Goal: Communication & Community: Answer question/provide support

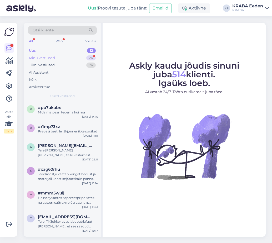
click at [58, 57] on div "Minu vestlused 24" at bounding box center [62, 57] width 69 height 7
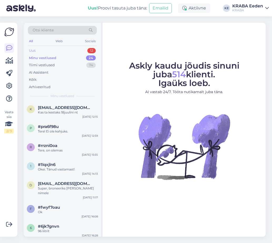
click at [63, 52] on div "Uus 12" at bounding box center [62, 50] width 69 height 7
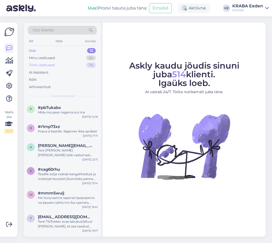
click at [65, 64] on div "Tiimi vestlused 74" at bounding box center [62, 64] width 69 height 7
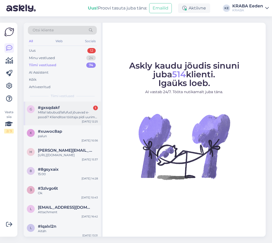
click at [69, 114] on div "Millal labubud/lafufud jõuavad e-poodi? Klienditoe töötaja pidi uurima ja helis…" at bounding box center [68, 114] width 60 height 9
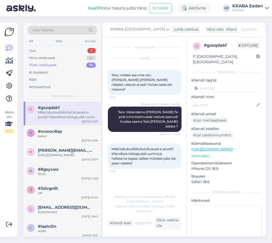
scroll to position [1, 0]
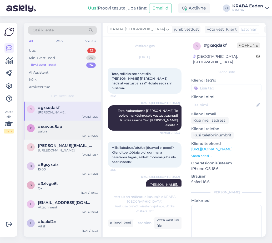
click at [67, 135] on div "x #xuwoc8ap palun [DATE] 10:56" at bounding box center [62, 129] width 77 height 19
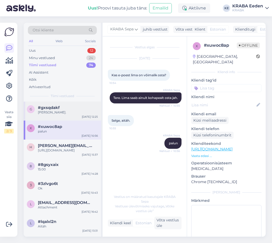
click at [75, 112] on div "[PERSON_NAME]." at bounding box center [68, 112] width 60 height 5
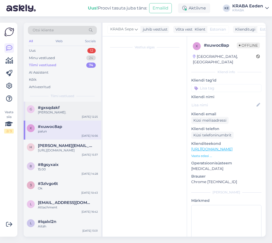
scroll to position [1, 0]
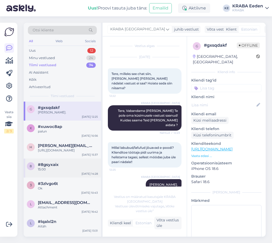
click at [68, 172] on div "15:00" at bounding box center [68, 169] width 60 height 5
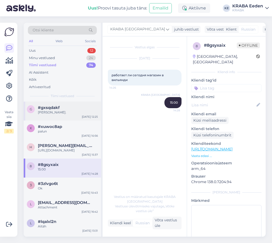
click at [69, 106] on div "#gxsqdakf" at bounding box center [68, 107] width 60 height 5
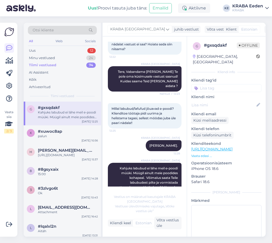
scroll to position [48, 0]
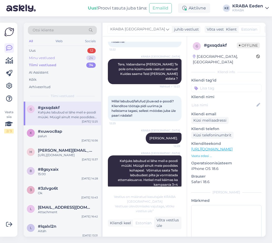
click at [74, 58] on div "Minu vestlused 24" at bounding box center [62, 57] width 69 height 7
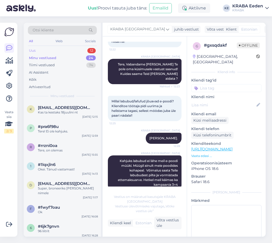
click at [72, 52] on div "Uus 12" at bounding box center [62, 50] width 69 height 7
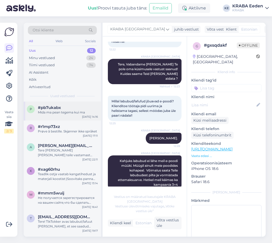
click at [69, 109] on div "#pb7ukabx" at bounding box center [68, 107] width 60 height 5
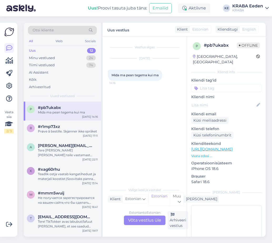
scroll to position [0, 0]
click at [71, 126] on div "#r1mp73xz" at bounding box center [68, 126] width 60 height 5
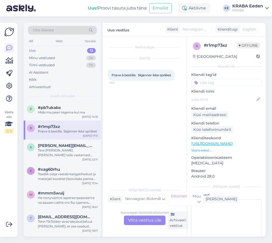
click at [64, 50] on div "Uus 12" at bounding box center [62, 50] width 69 height 7
click at [64, 56] on div "Minu vestlused 24" at bounding box center [62, 57] width 69 height 7
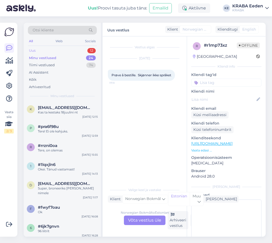
click at [67, 48] on div "Uus 12" at bounding box center [62, 50] width 69 height 7
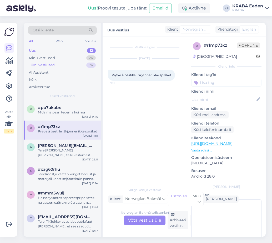
click at [69, 66] on div "Tiimi vestlused 74" at bounding box center [62, 64] width 69 height 7
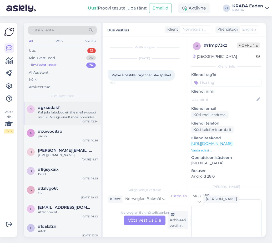
click at [58, 115] on div "Kahjuks labubud ei lähe meil e-poodi müüki. Müügil ainult meie poodides kohapea…" at bounding box center [68, 114] width 60 height 9
